Goal: Task Accomplishment & Management: Complete application form

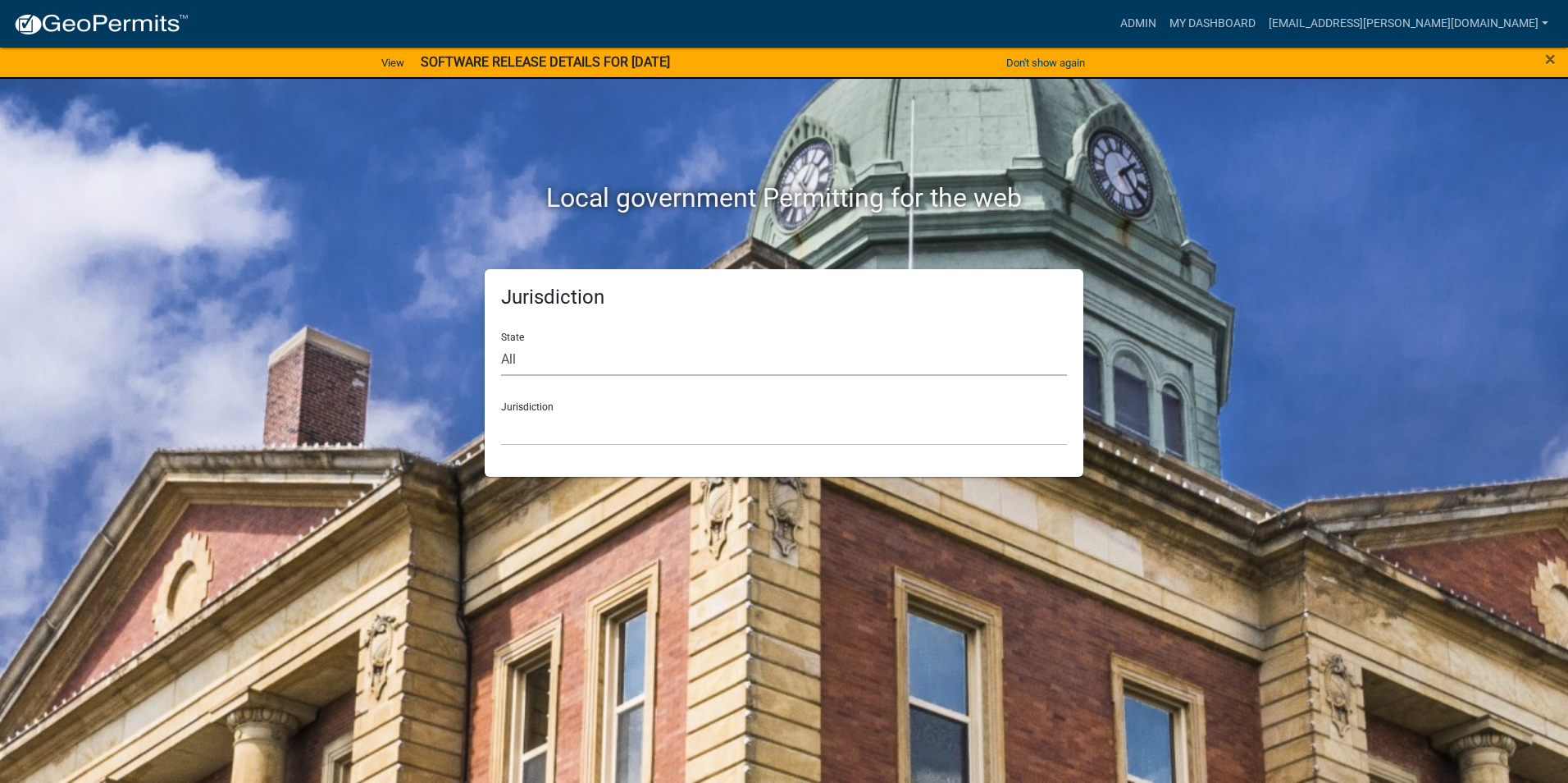
click at [657, 350] on select "All [US_STATE] [US_STATE] [US_STATE] [US_STATE] [US_STATE] [US_STATE] [US_STATE…" at bounding box center [784, 359] width 566 height 33
select select "[US_STATE]"
click at [501, 342] on select "All [US_STATE] [US_STATE] [US_STATE] [US_STATE] [US_STATE] [US_STATE] [US_STATE…" at bounding box center [784, 359] width 566 height 33
click at [649, 418] on select "City of [GEOGRAPHIC_DATA], [US_STATE] City of [GEOGRAPHIC_DATA], [US_STATE] Cit…" at bounding box center [784, 428] width 566 height 33
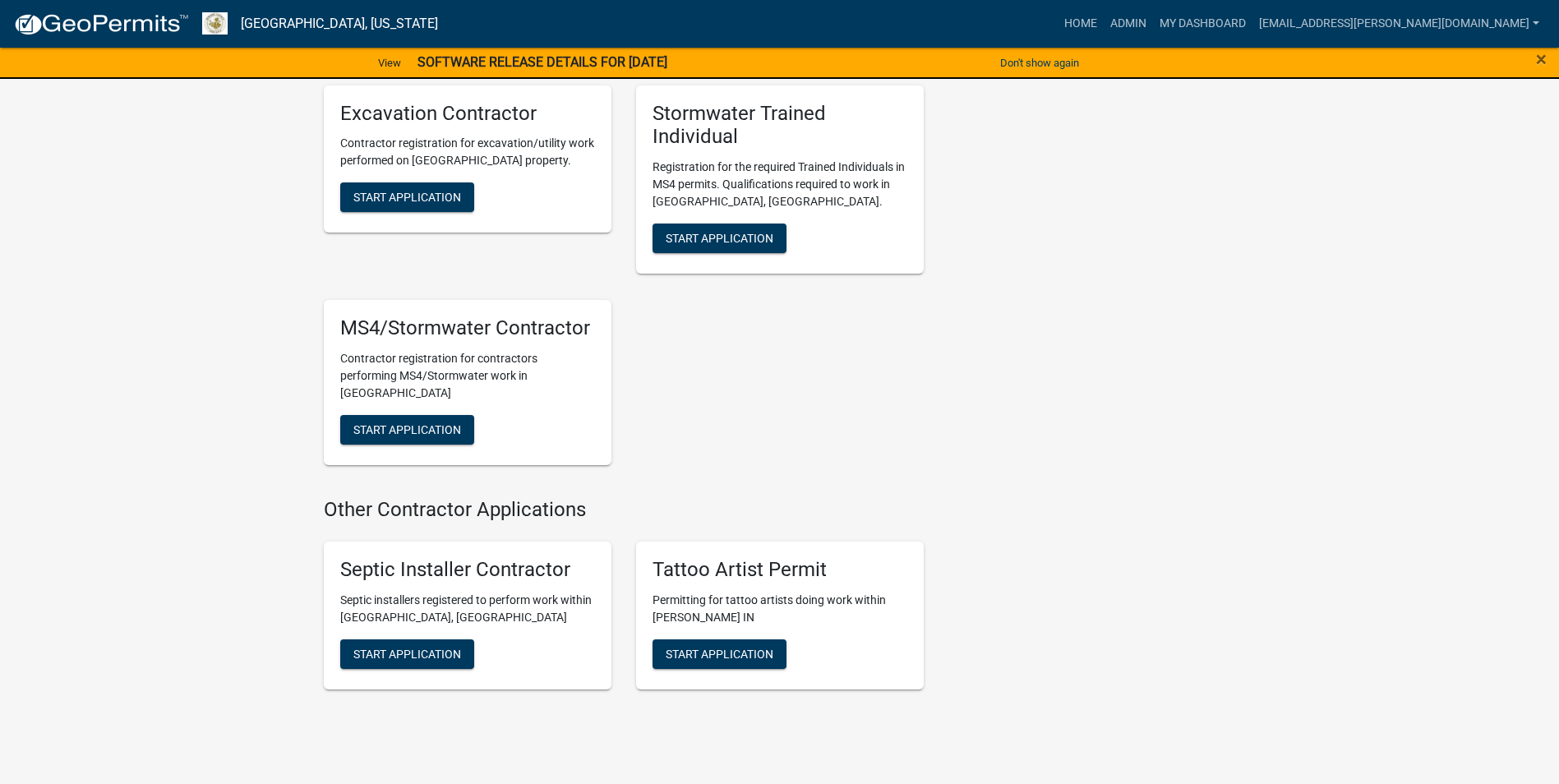
scroll to position [3126, 0]
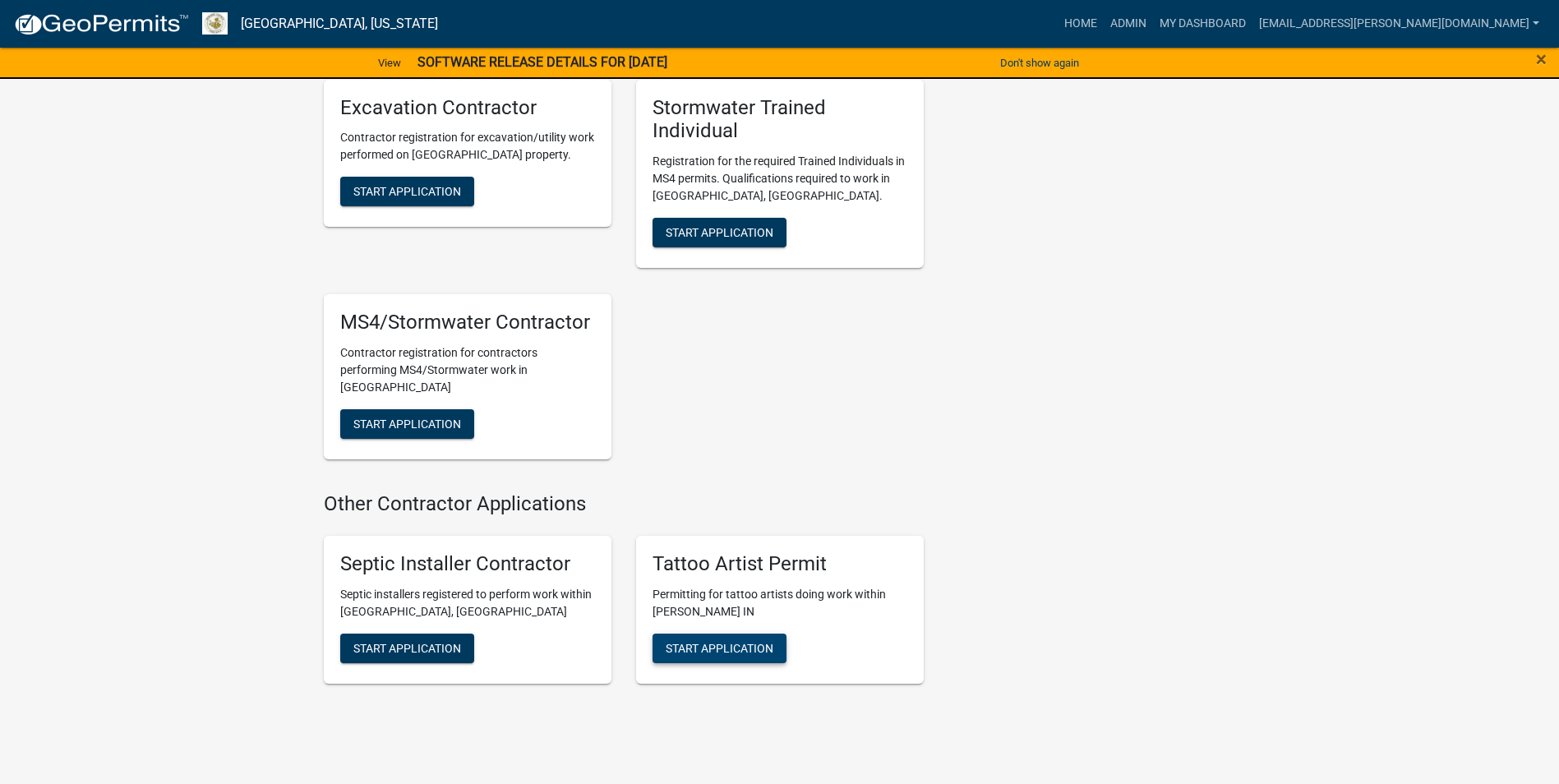
click at [686, 641] on span "Start Application" at bounding box center [719, 647] width 108 height 13
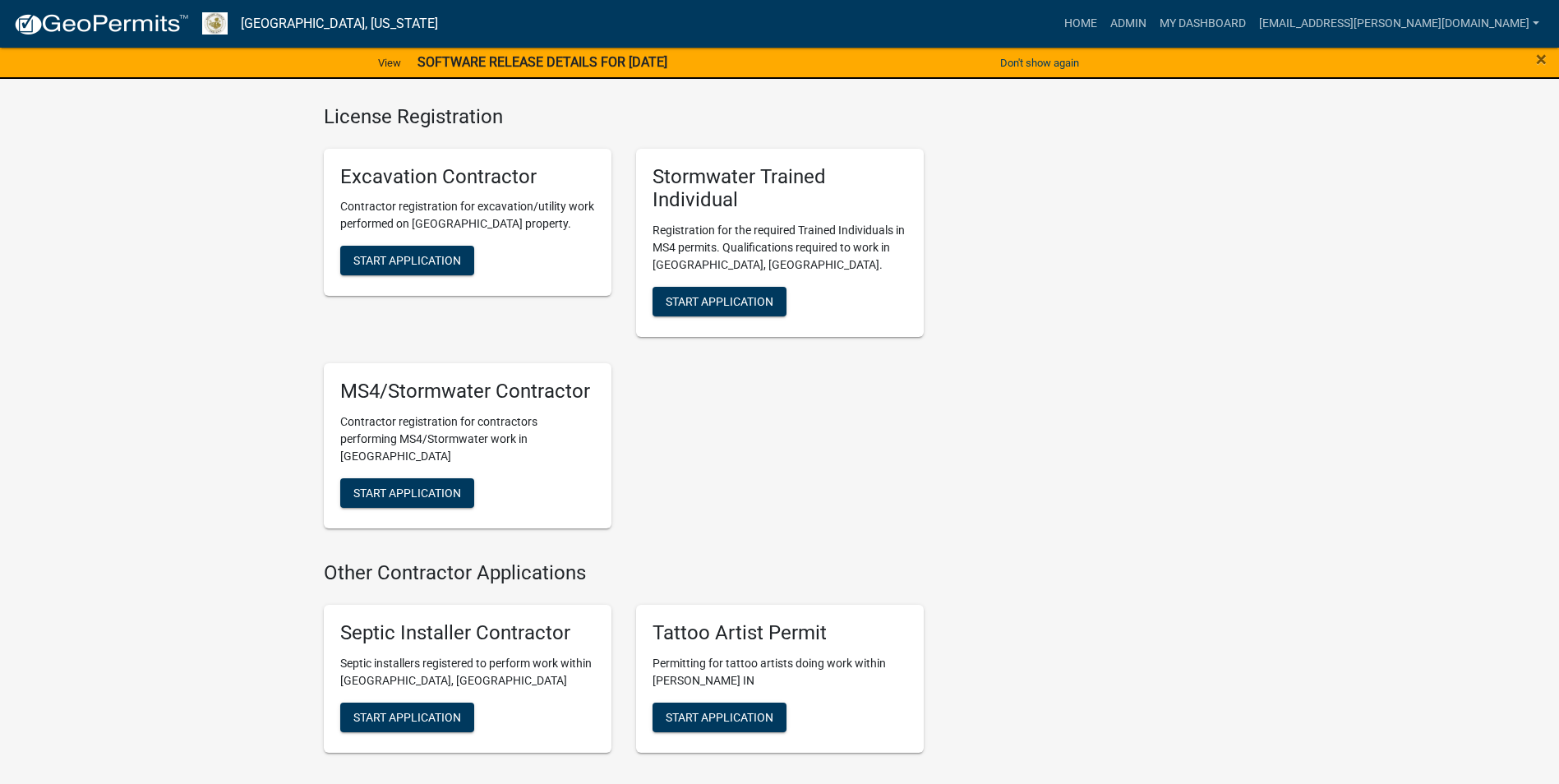
scroll to position [3322, 0]
